Goal: Task Accomplishment & Management: Manage account settings

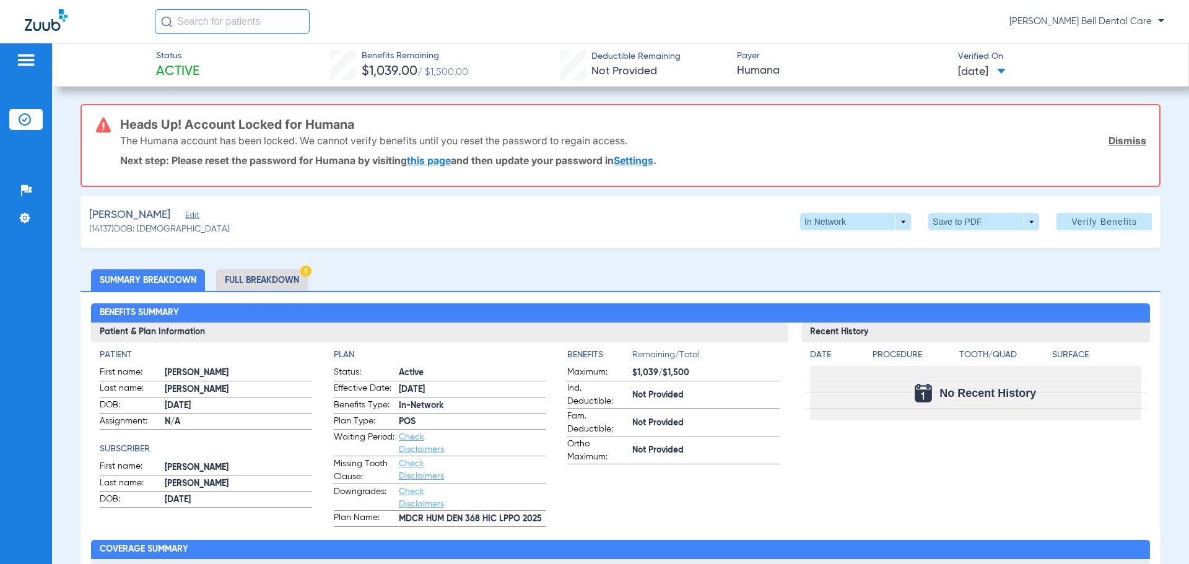
click at [443, 158] on link "this page" at bounding box center [429, 160] width 44 height 12
click at [643, 164] on link "Settings" at bounding box center [634, 160] width 40 height 12
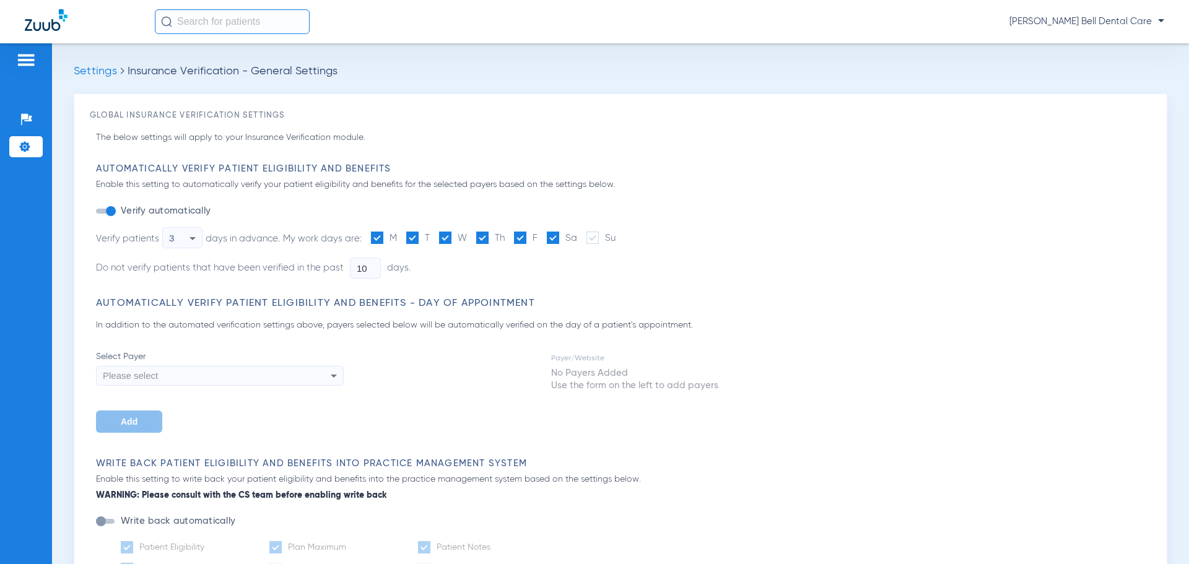
type input "6"
type input "1"
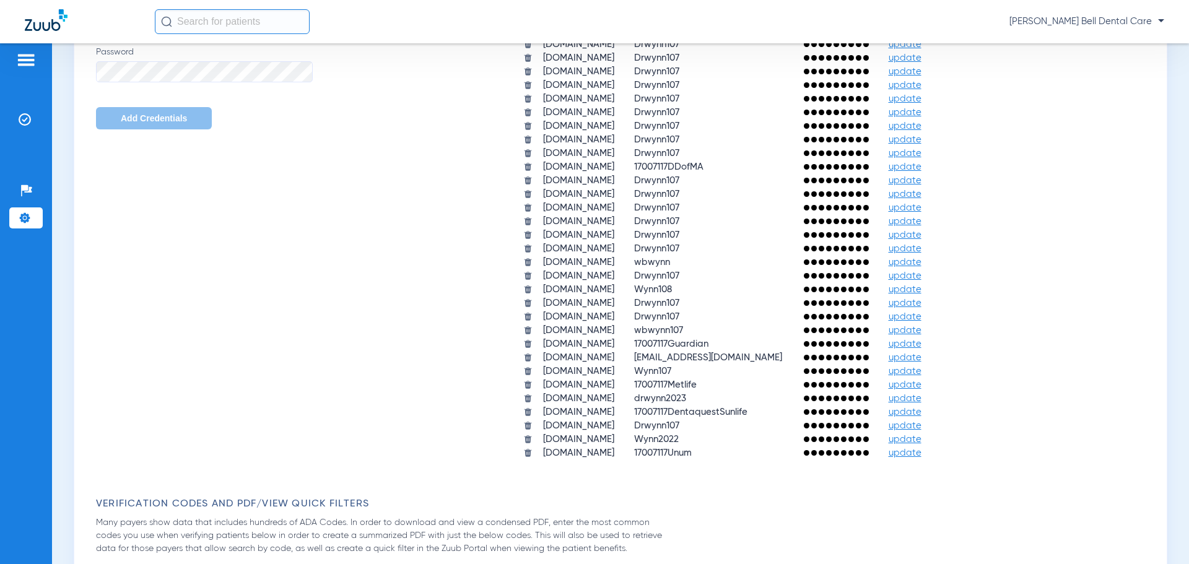
scroll to position [929, 0]
